Goal: Task Accomplishment & Management: Manage account settings

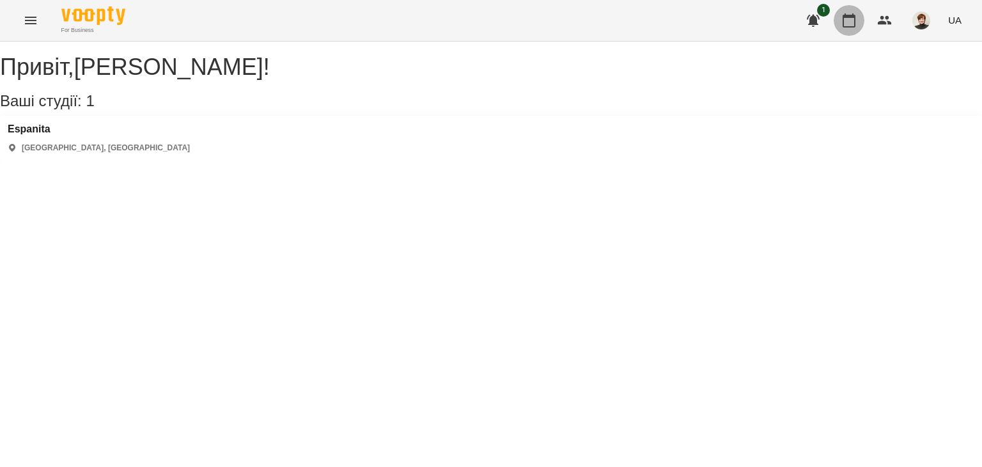
click at [849, 19] on icon "button" at bounding box center [849, 20] width 15 height 15
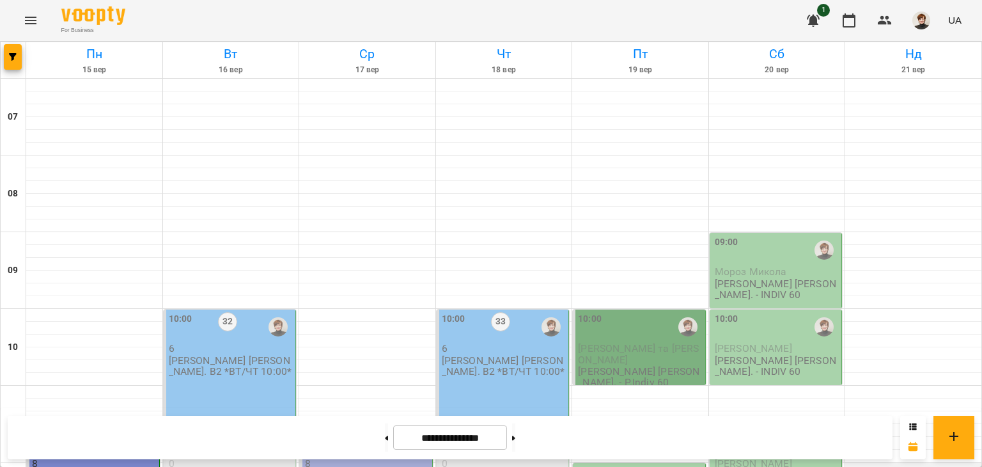
scroll to position [284, 0]
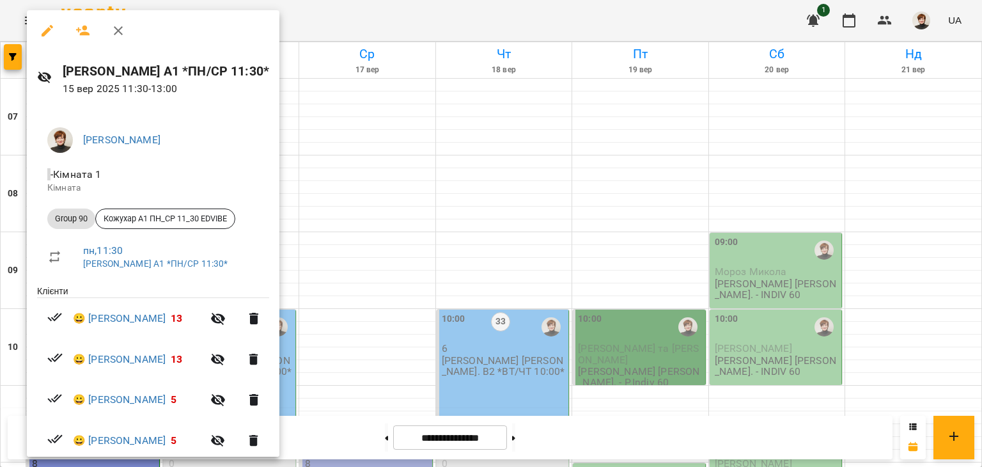
click at [46, 29] on icon "button" at bounding box center [47, 30] width 15 height 15
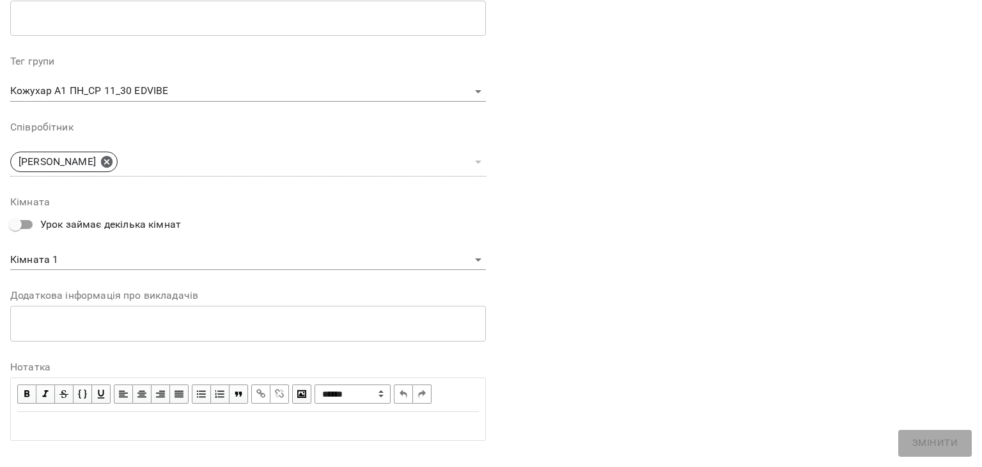
scroll to position [384, 0]
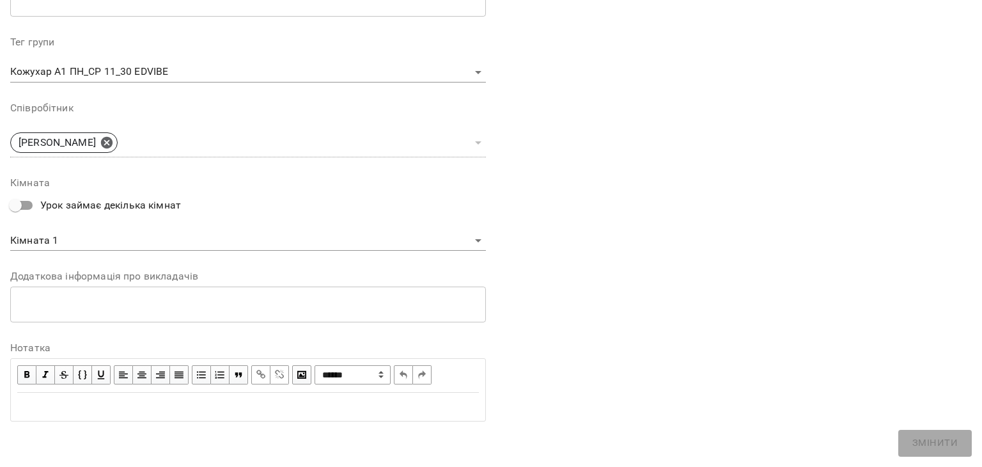
click at [20, 399] on div "Edit text" at bounding box center [248, 406] width 462 height 15
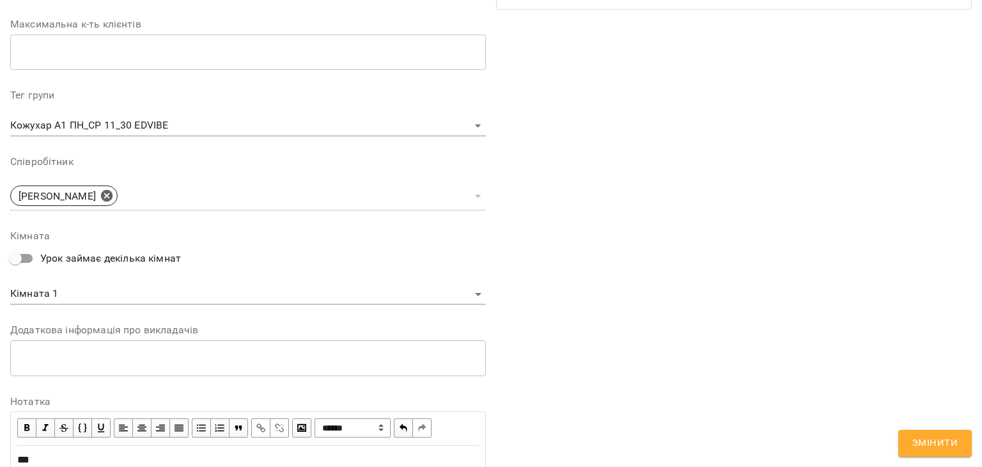
scroll to position [437, 0]
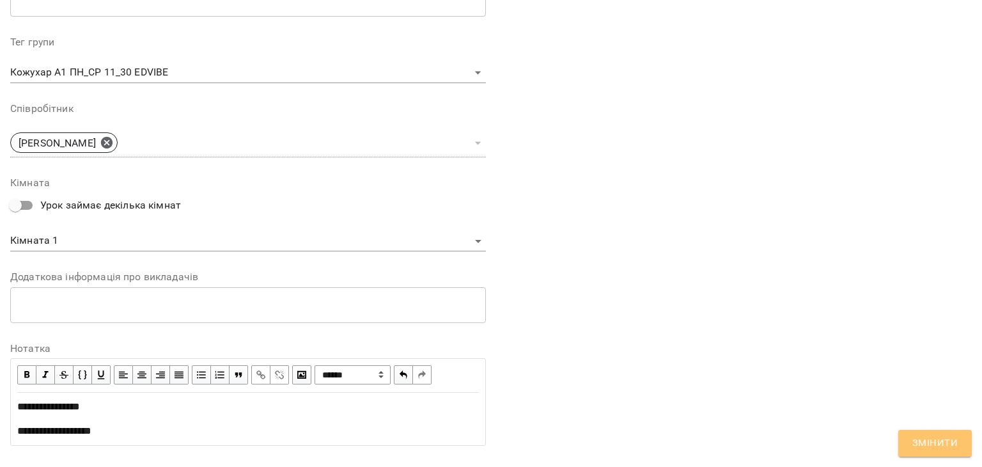
click at [938, 443] on span "Змінити" at bounding box center [935, 443] width 45 height 17
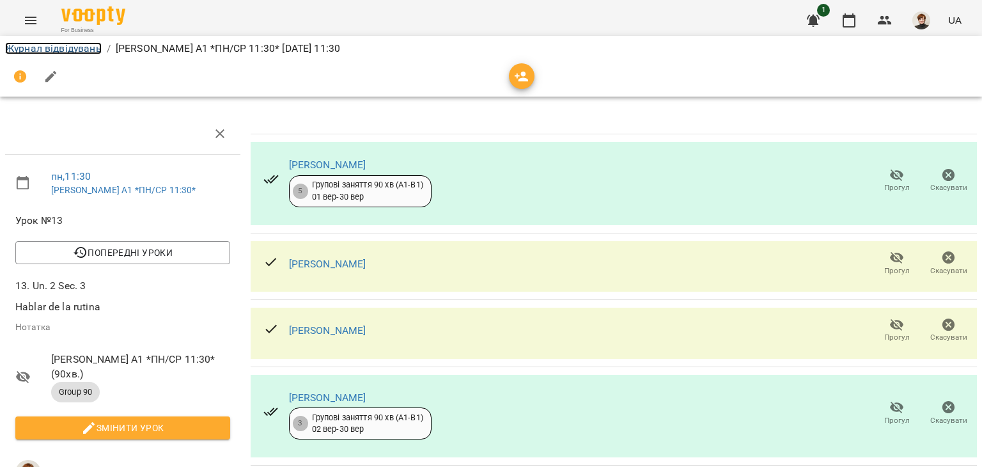
click at [36, 47] on link "Журнал відвідувань" at bounding box center [53, 48] width 97 height 12
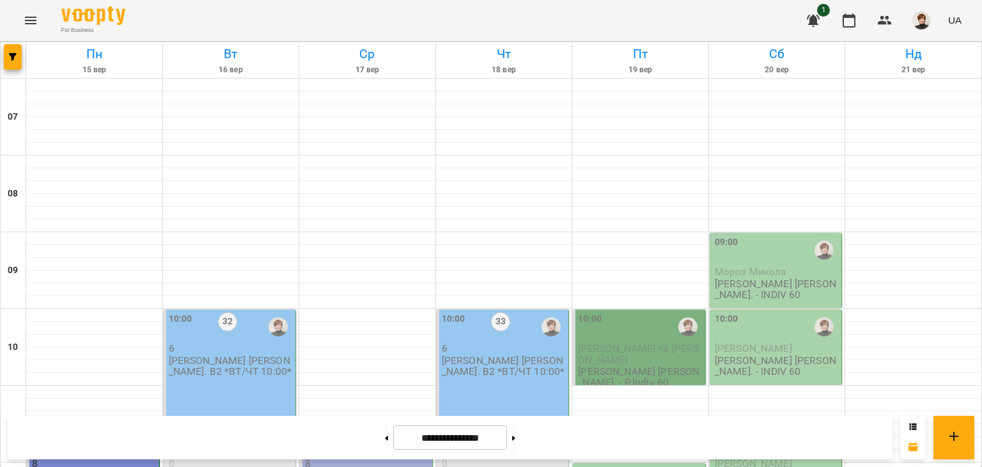
scroll to position [527, 0]
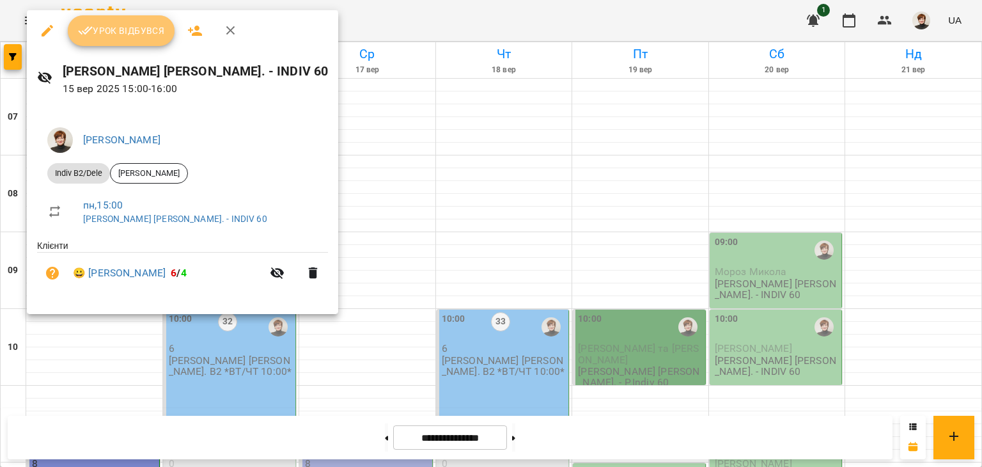
click at [130, 25] on span "Урок відбувся" at bounding box center [121, 30] width 87 height 15
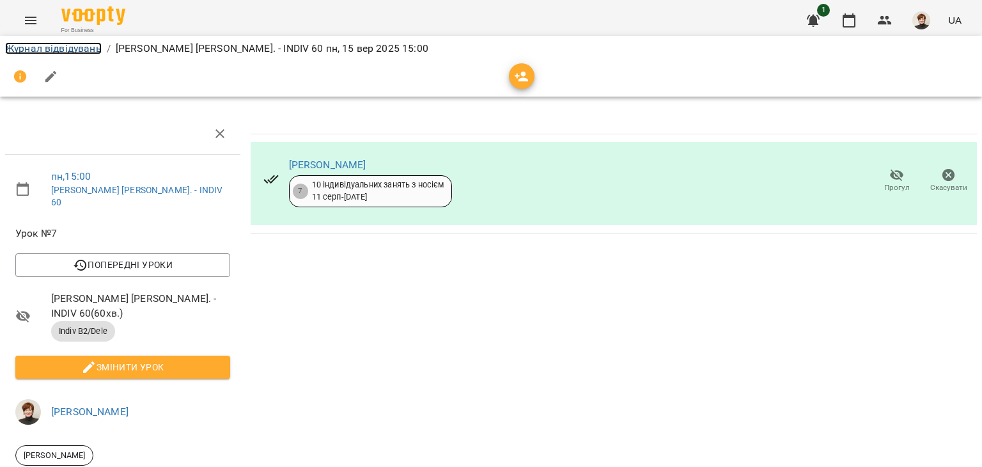
click at [27, 45] on link "Журнал відвідувань" at bounding box center [53, 48] width 97 height 12
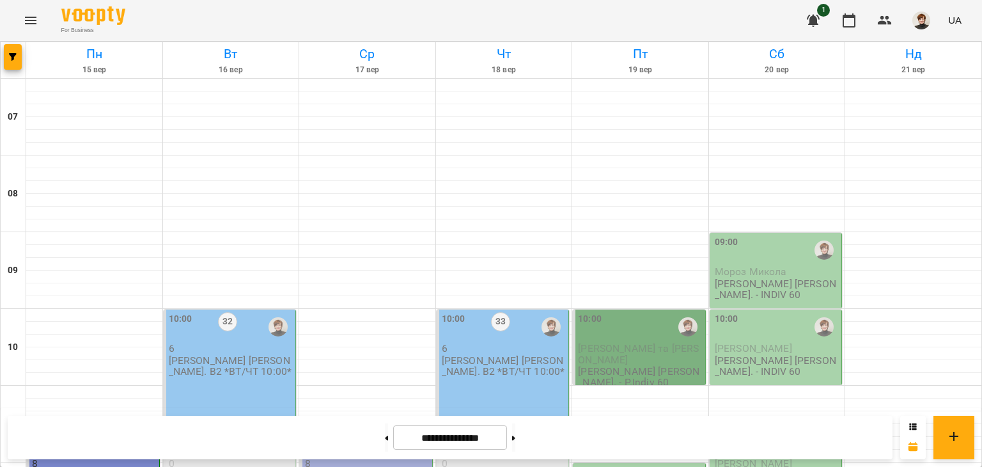
scroll to position [595, 0]
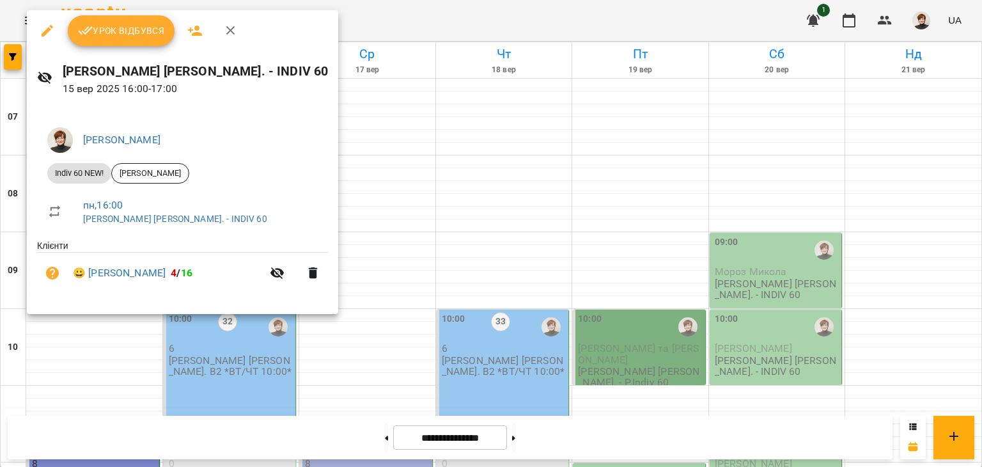
click at [122, 34] on span "Урок відбувся" at bounding box center [121, 30] width 87 height 15
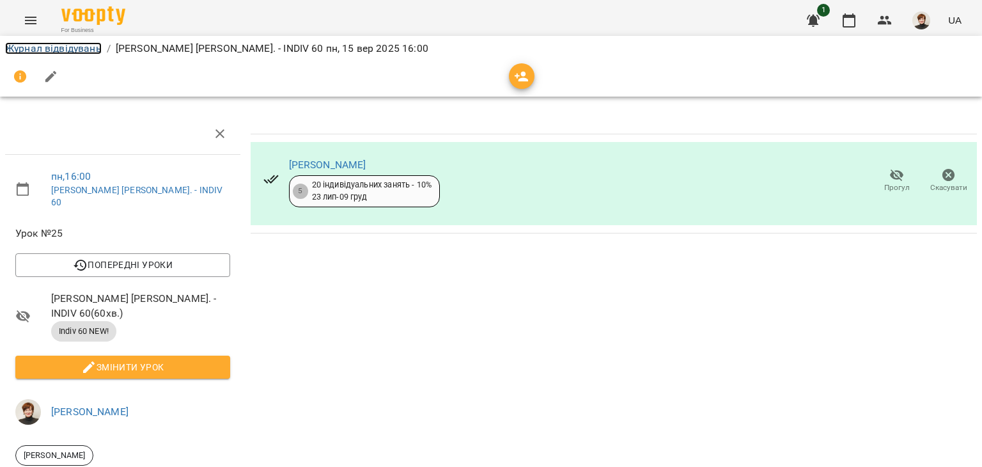
click at [18, 47] on link "Журнал відвідувань" at bounding box center [53, 48] width 97 height 12
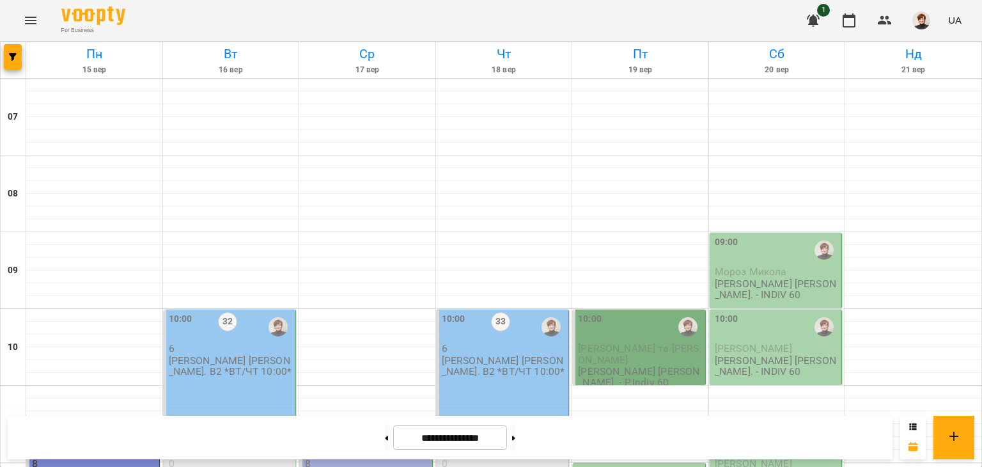
scroll to position [599, 0]
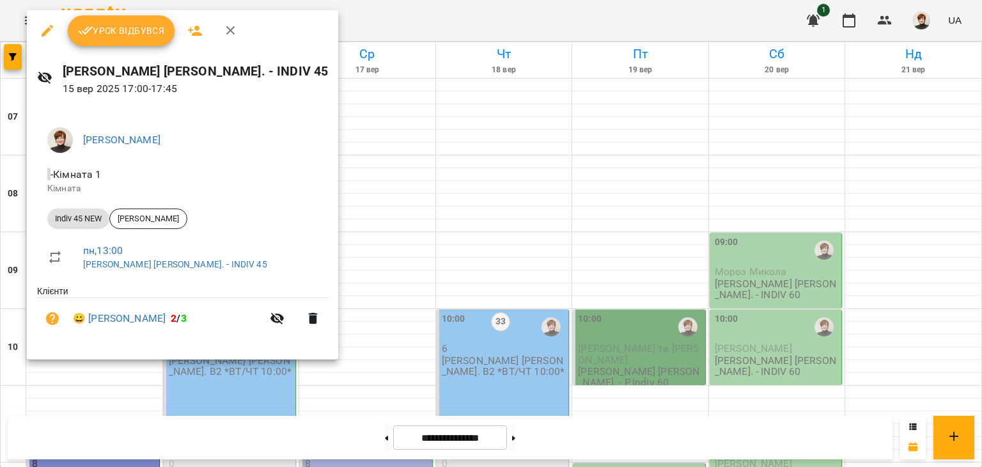
click at [127, 32] on span "Урок відбувся" at bounding box center [121, 30] width 87 height 15
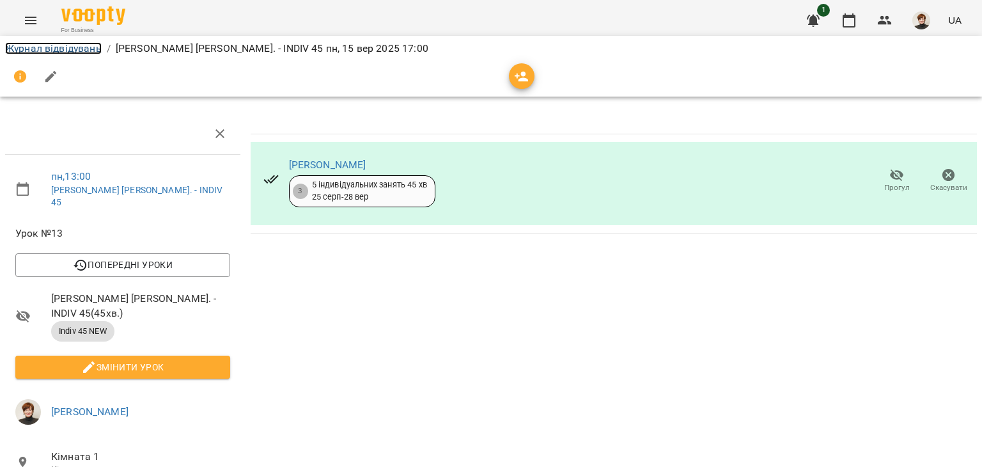
click at [20, 49] on link "Журнал відвідувань" at bounding box center [53, 48] width 97 height 12
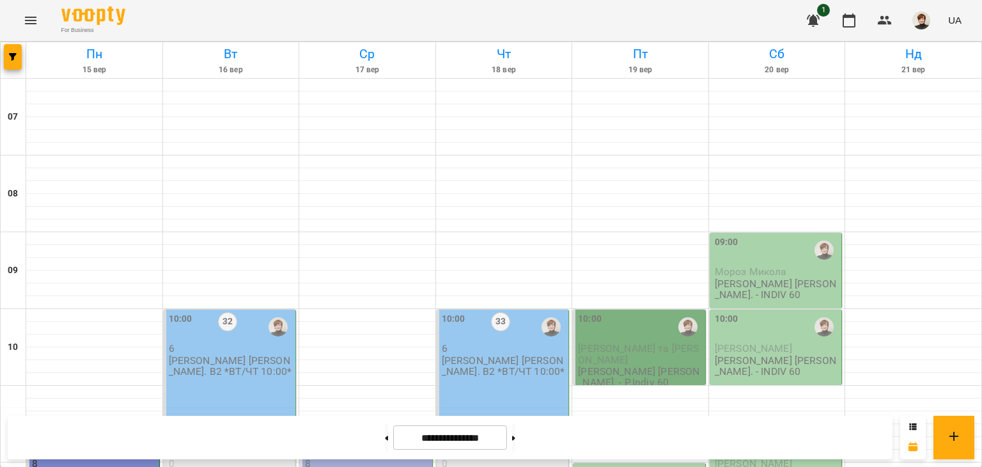
scroll to position [693, 0]
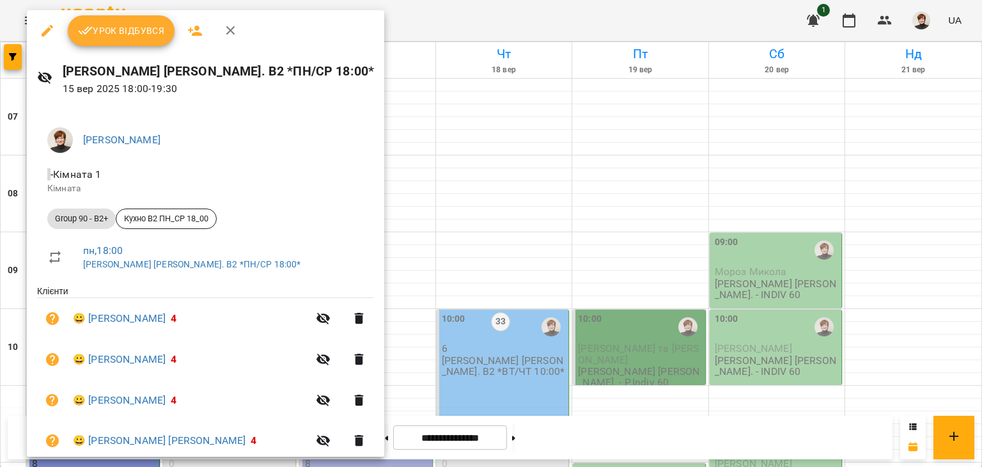
click at [123, 35] on span "Урок відбувся" at bounding box center [121, 30] width 87 height 15
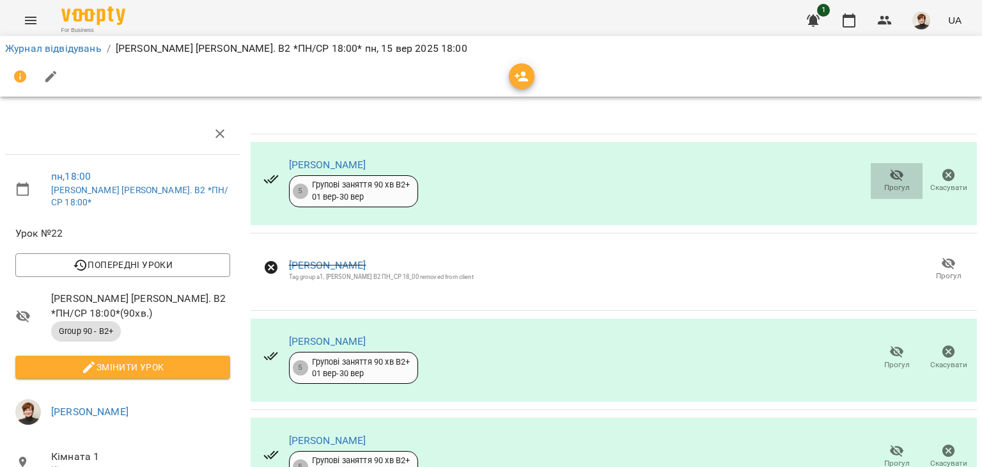
click at [890, 170] on icon "button" at bounding box center [897, 175] width 14 height 12
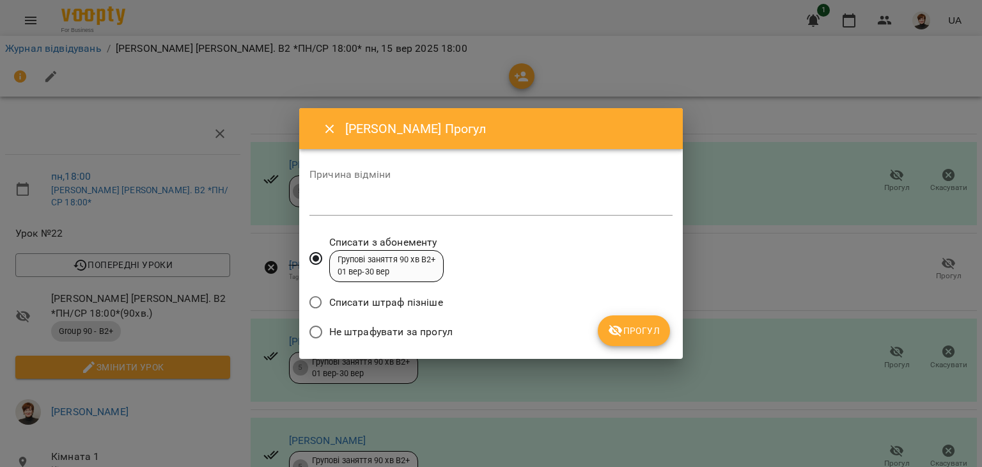
click at [634, 329] on span "Прогул" at bounding box center [634, 330] width 52 height 15
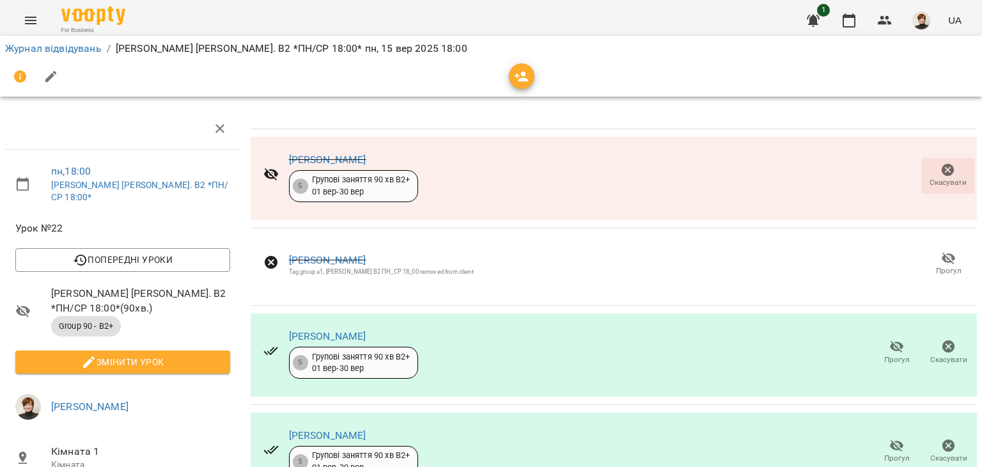
scroll to position [272, 0]
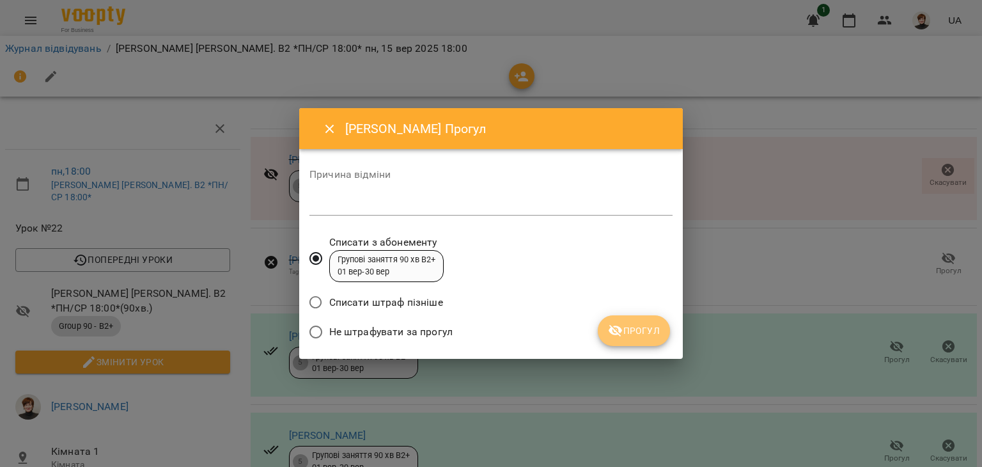
click at [639, 336] on span "Прогул" at bounding box center [634, 330] width 52 height 15
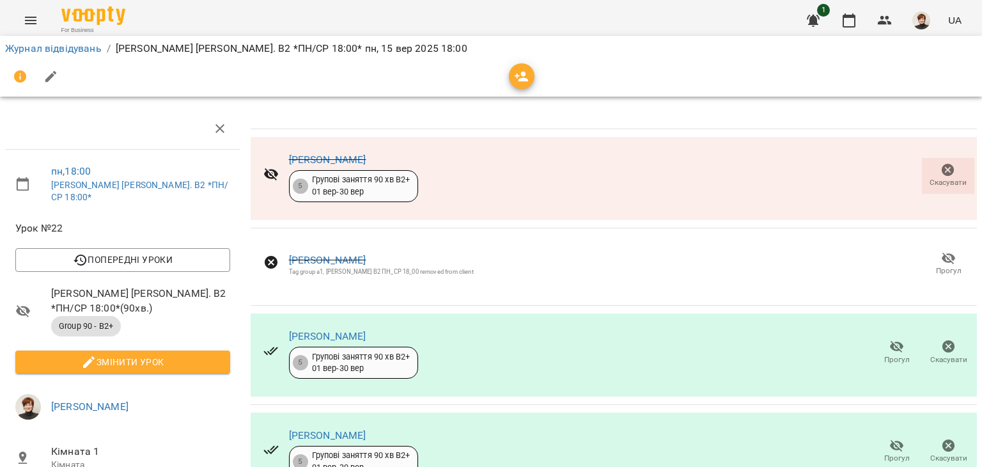
scroll to position [456, 0]
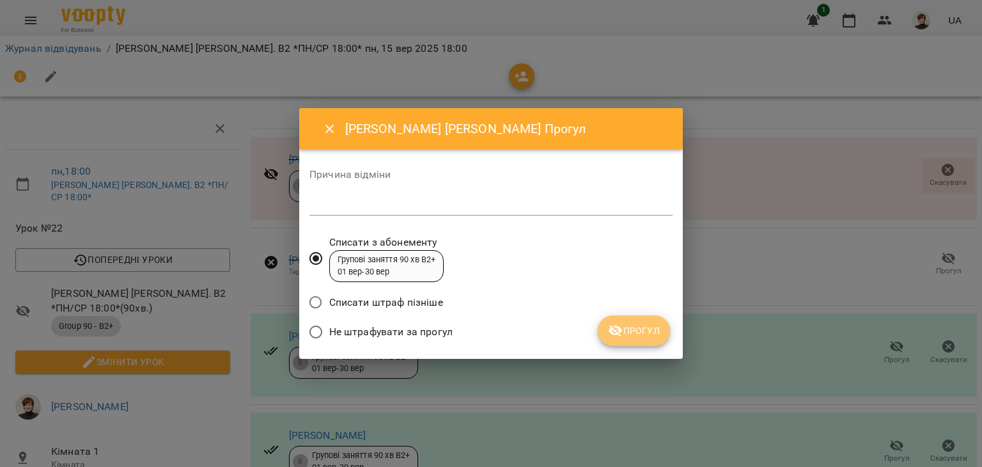
click at [629, 336] on span "Прогул" at bounding box center [634, 330] width 52 height 15
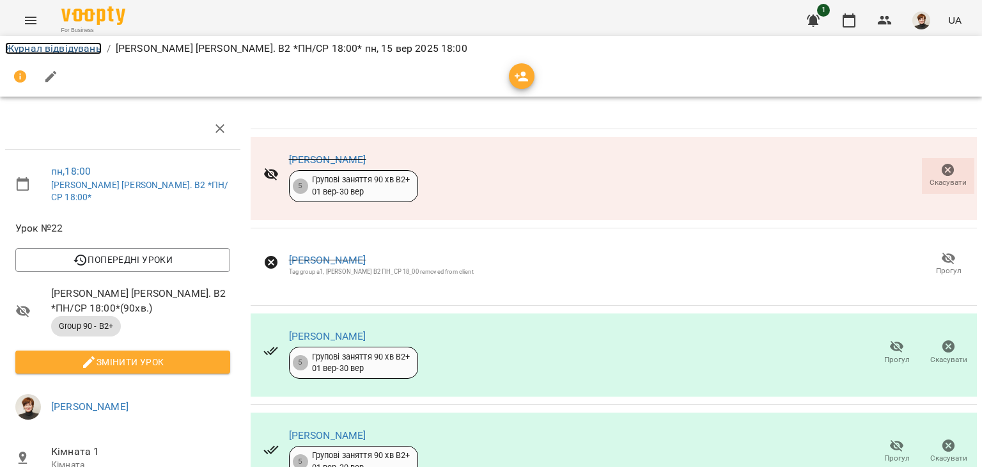
click at [21, 46] on link "Журнал відвідувань" at bounding box center [53, 48] width 97 height 12
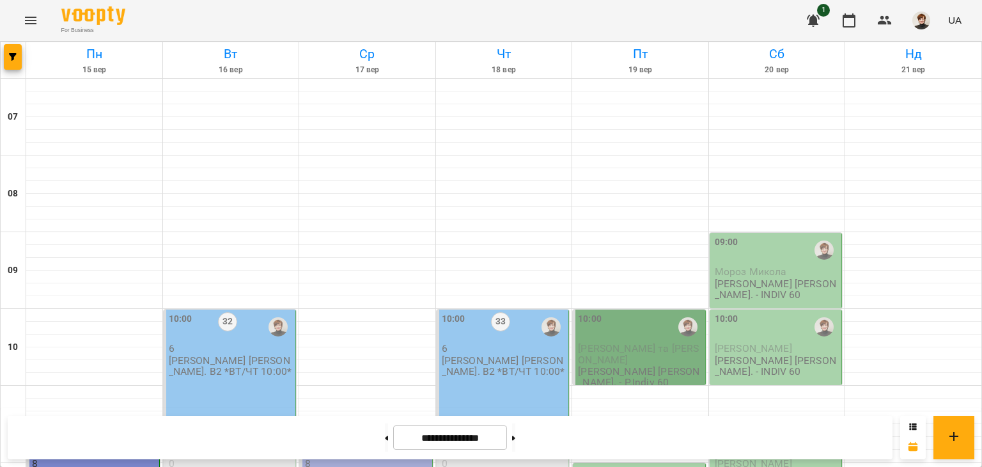
scroll to position [811, 0]
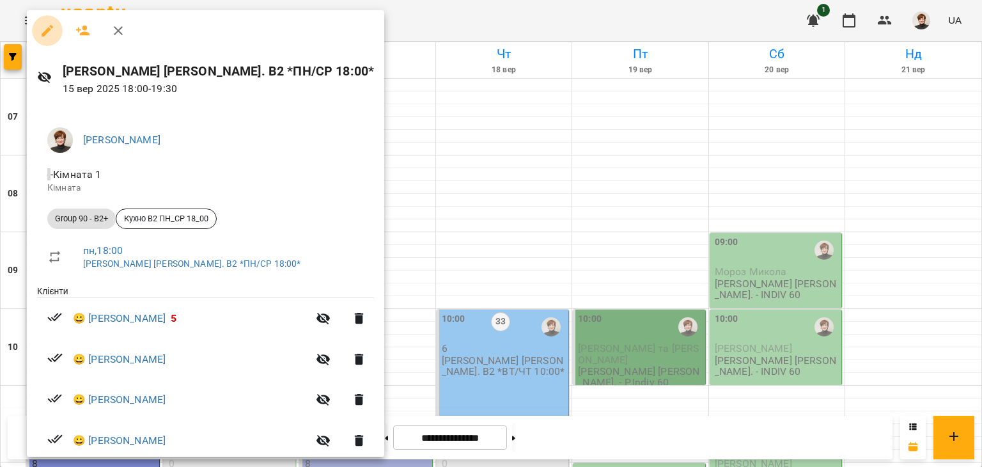
click at [53, 29] on icon "button" at bounding box center [47, 30] width 15 height 15
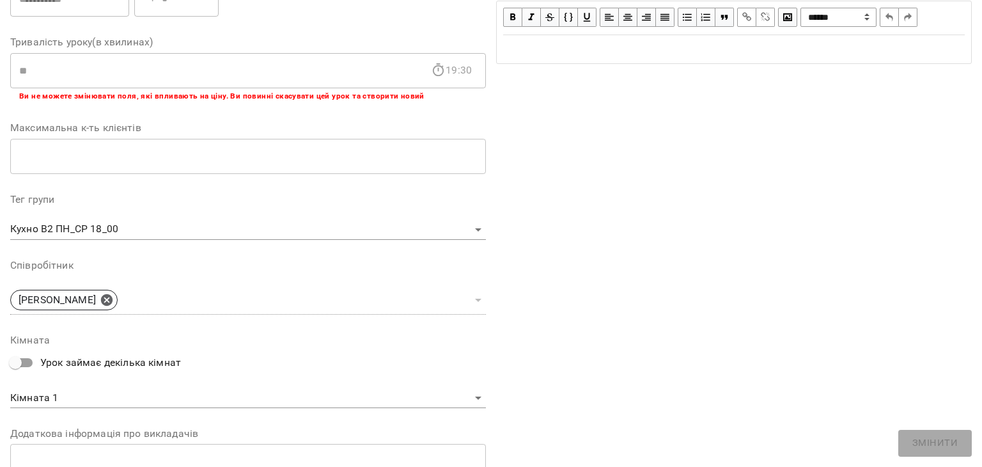
scroll to position [384, 0]
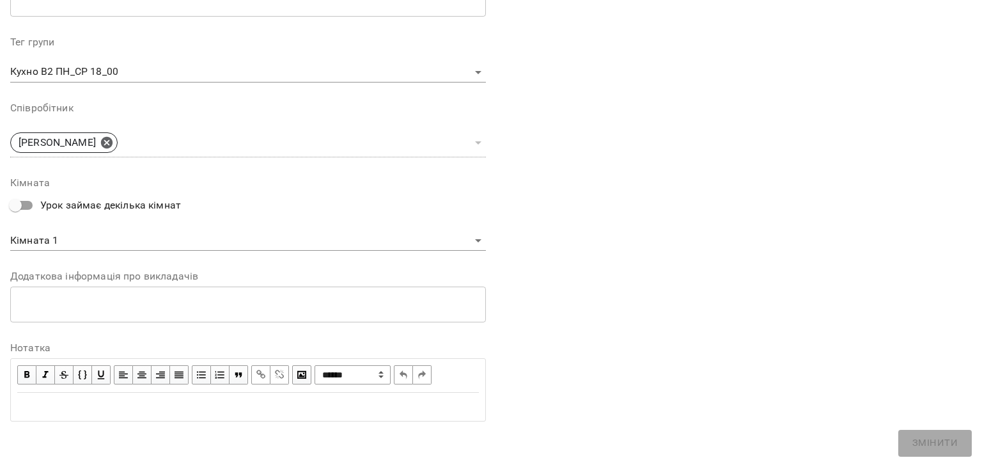
click at [20, 404] on div "Edit text" at bounding box center [248, 406] width 462 height 15
click at [921, 445] on span "Змінити" at bounding box center [935, 443] width 45 height 17
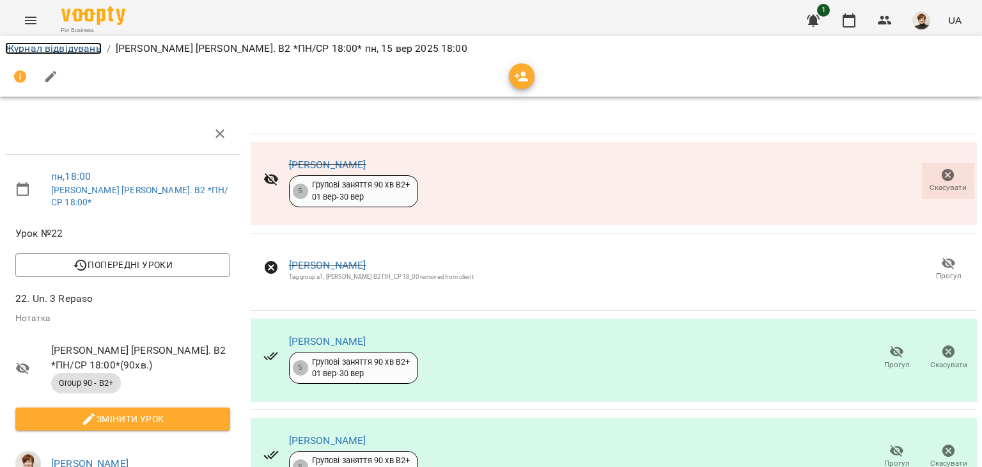
click at [29, 50] on link "Журнал відвідувань" at bounding box center [53, 48] width 97 height 12
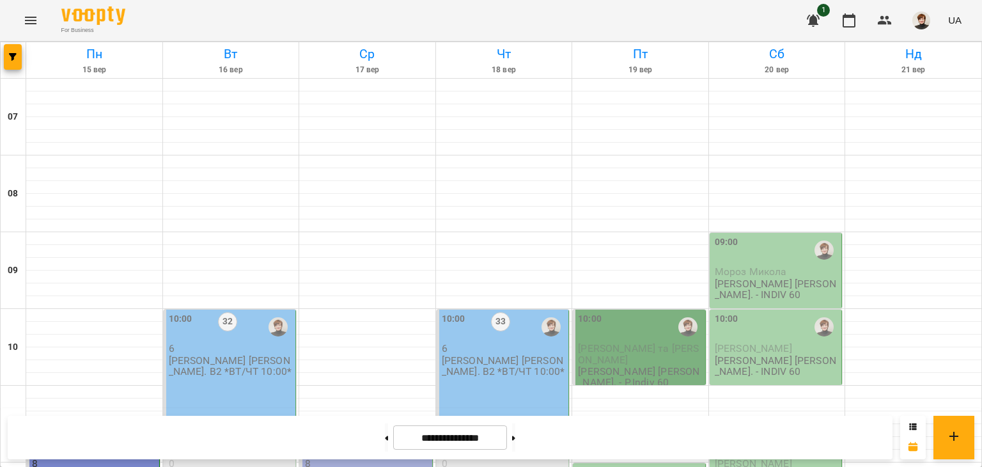
scroll to position [875, 0]
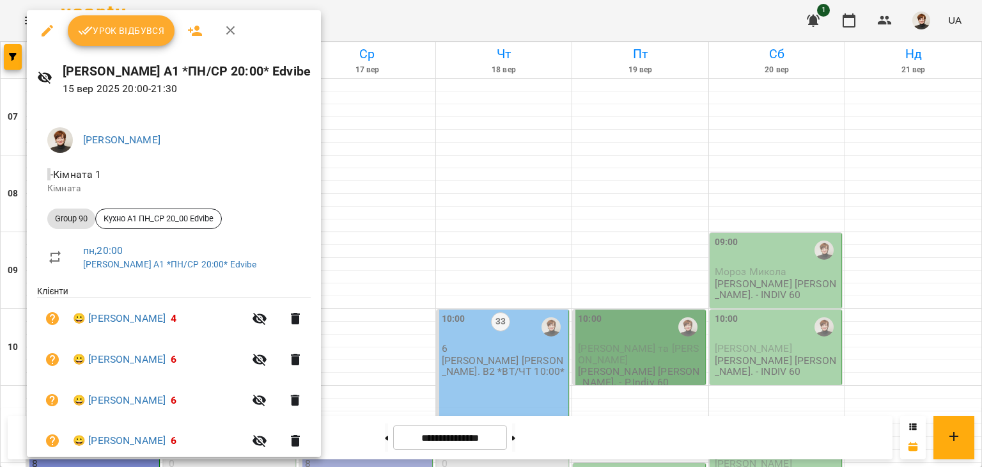
click at [113, 29] on span "Урок відбувся" at bounding box center [121, 30] width 87 height 15
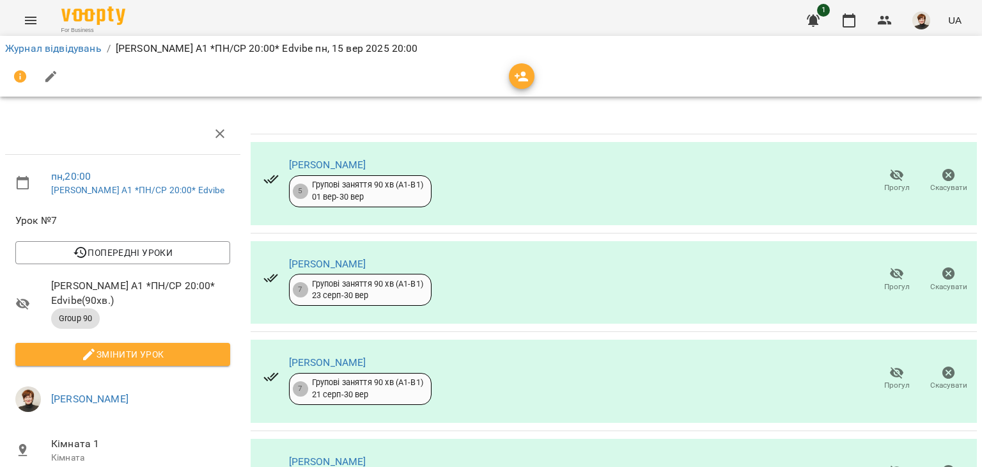
click at [893, 177] on icon "button" at bounding box center [897, 175] width 15 height 15
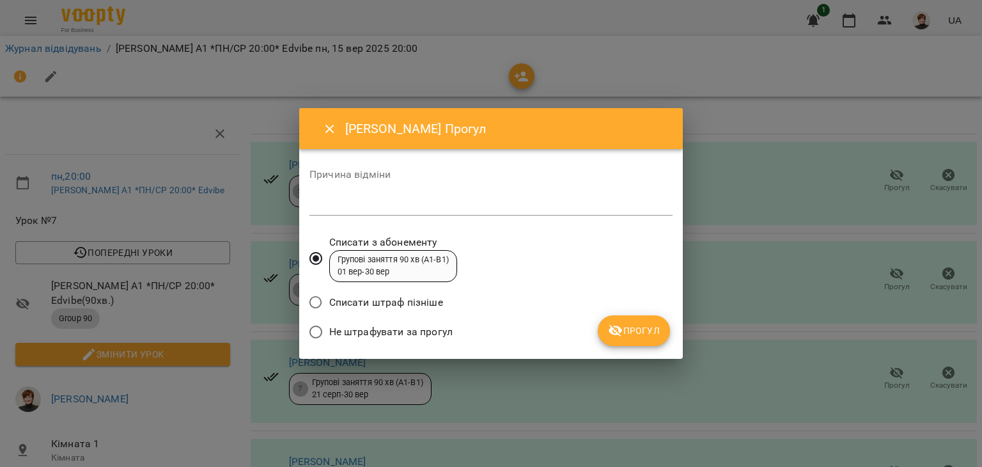
click at [627, 337] on span "Прогул" at bounding box center [634, 330] width 52 height 15
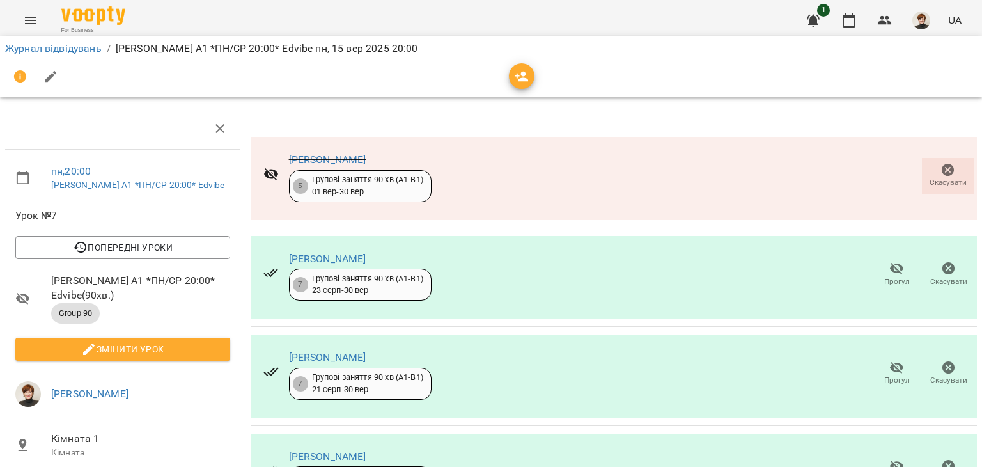
scroll to position [123, 0]
click at [890, 460] on icon "button" at bounding box center [897, 466] width 14 height 12
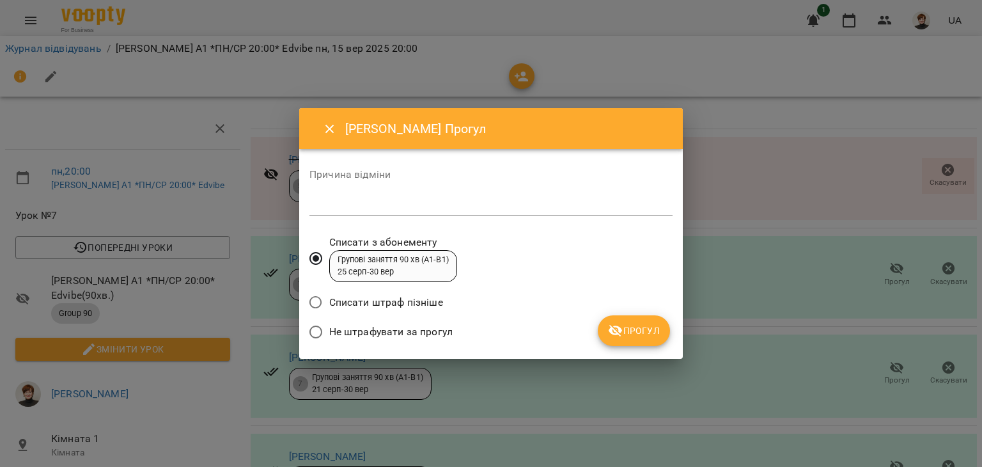
click at [633, 333] on span "Прогул" at bounding box center [634, 330] width 52 height 15
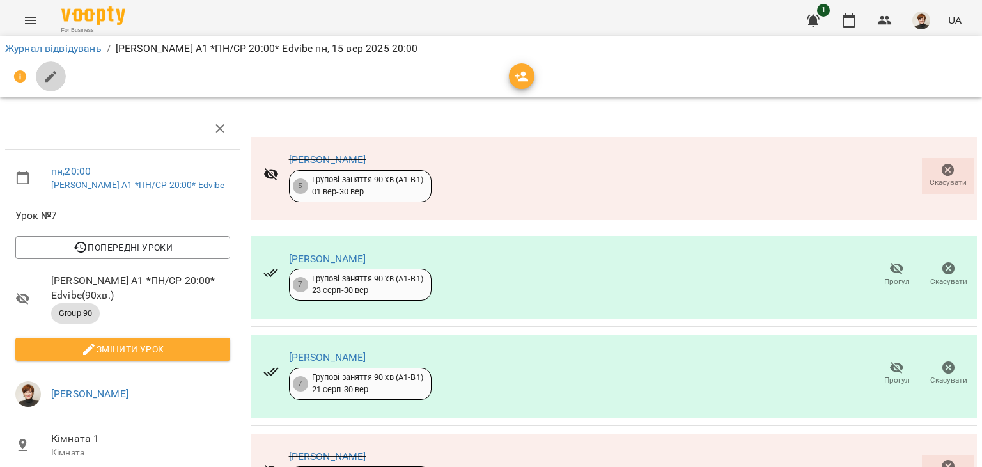
click at [48, 75] on icon "button" at bounding box center [50, 76] width 15 height 15
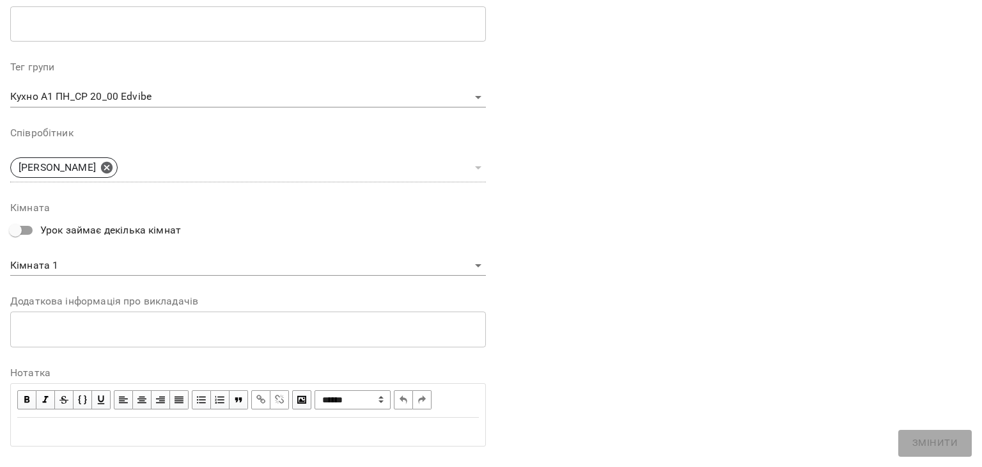
scroll to position [384, 0]
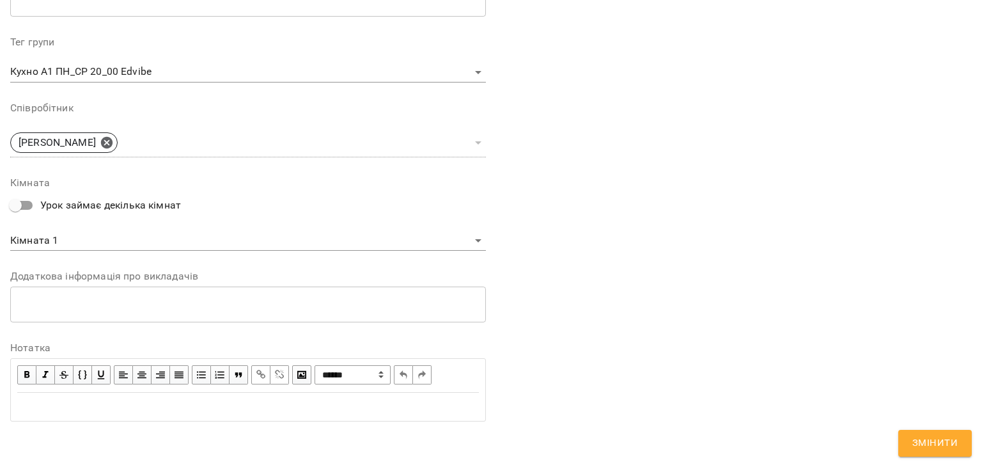
click at [22, 407] on div "Edit text" at bounding box center [248, 406] width 462 height 15
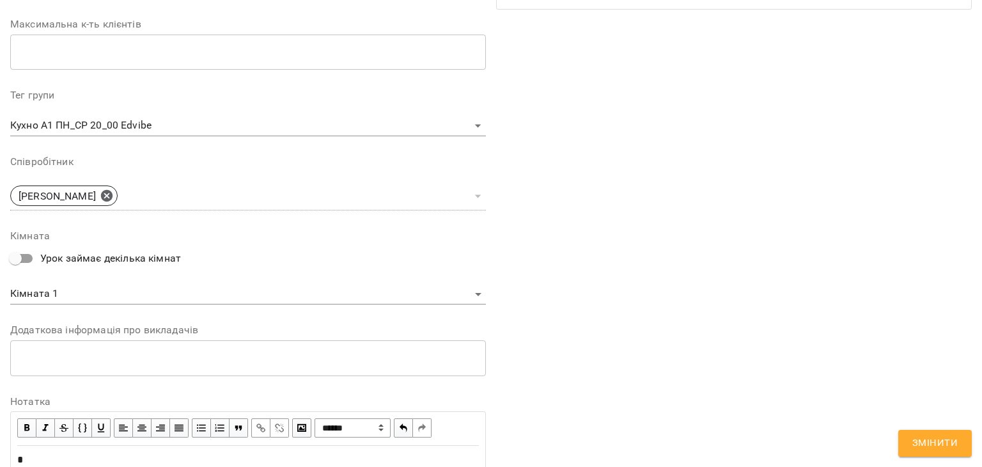
scroll to position [437, 0]
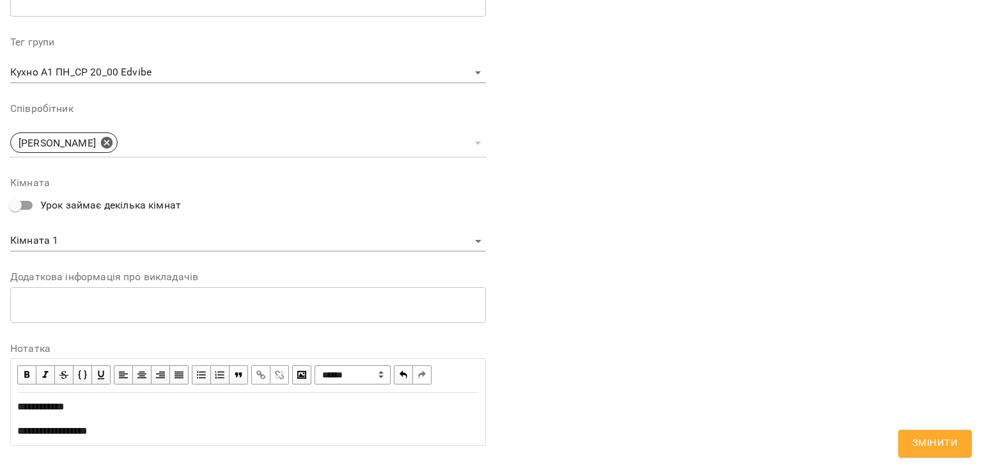
click at [935, 444] on span "Змінити" at bounding box center [935, 443] width 45 height 17
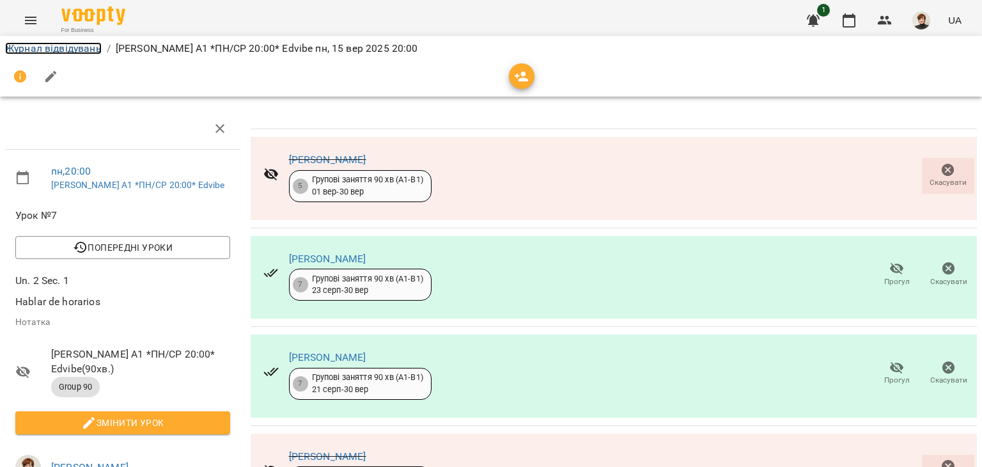
click at [18, 47] on link "Журнал відвідувань" at bounding box center [53, 48] width 97 height 12
